Goal: Find specific page/section: Find specific page/section

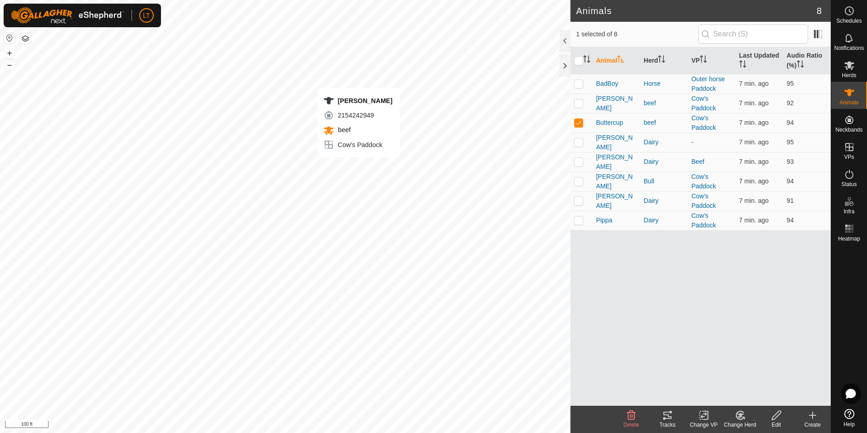
checkbox input "true"
checkbox input "false"
checkbox input "true"
